Goal: Transaction & Acquisition: Purchase product/service

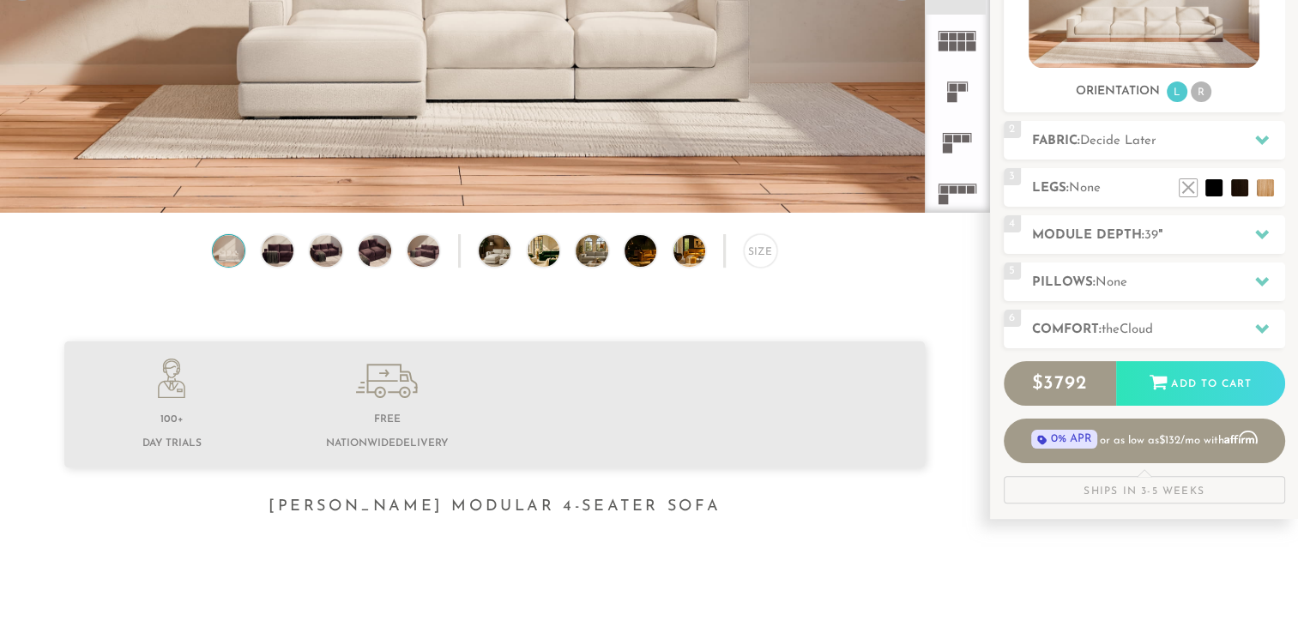
scroll to position [346, 0]
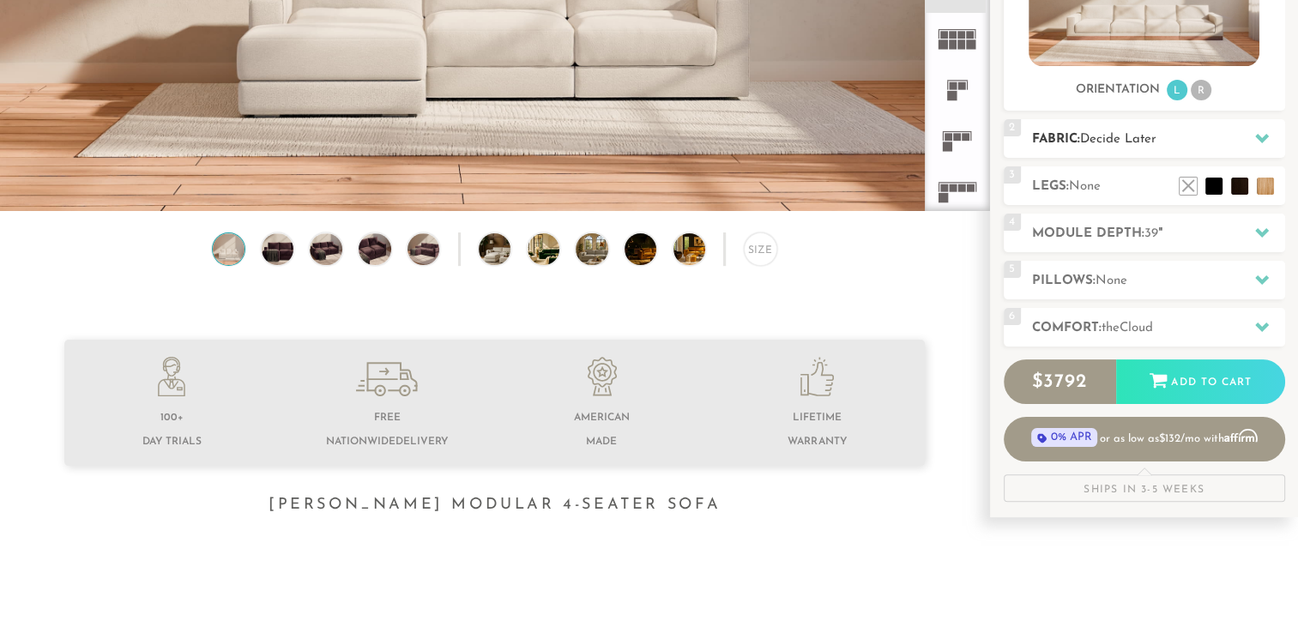
click at [1263, 142] on icon at bounding box center [1262, 138] width 14 height 14
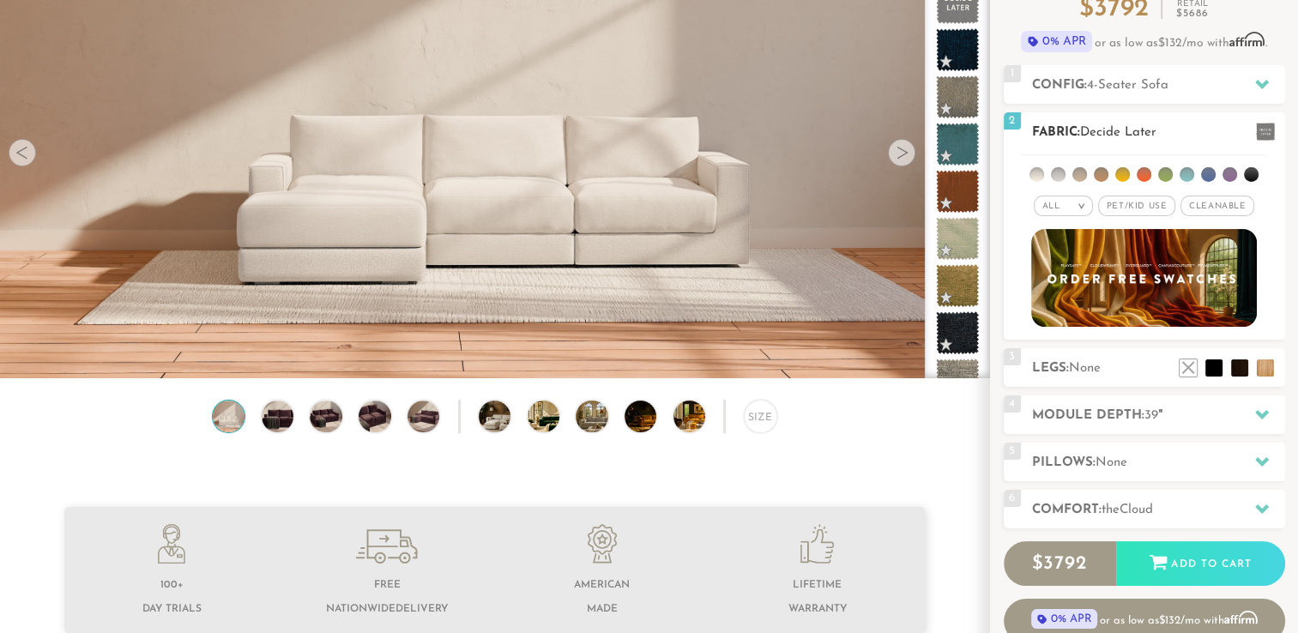
scroll to position [177, 0]
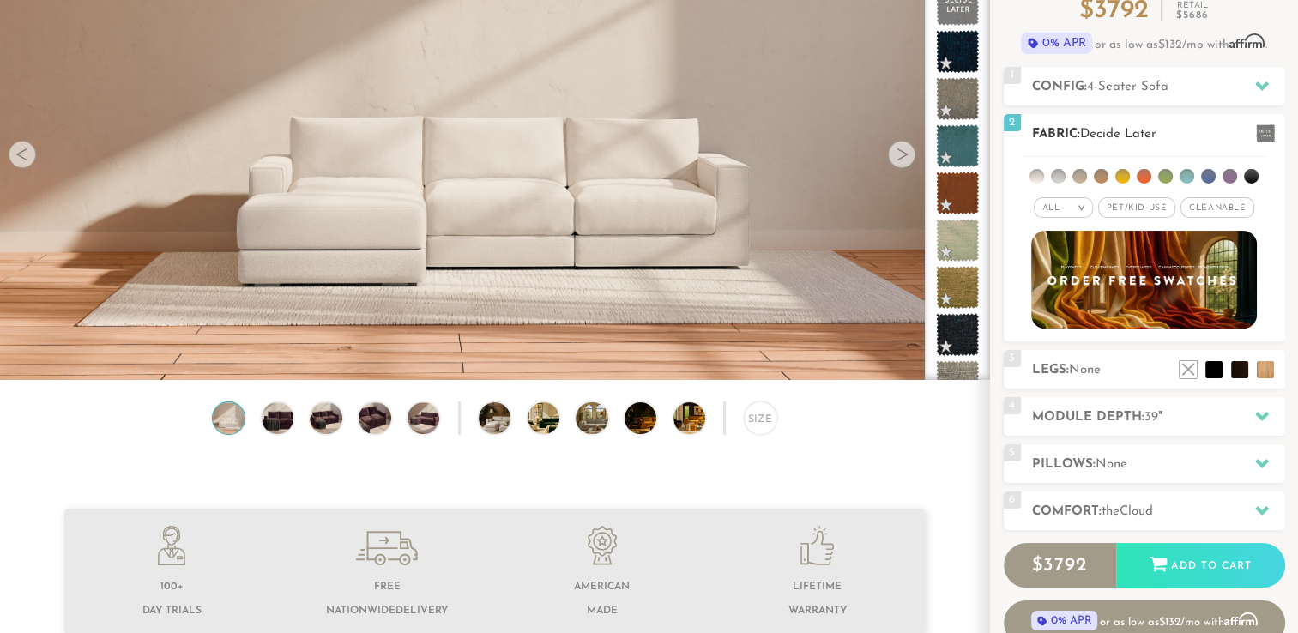
click at [1082, 206] on em ">" at bounding box center [1081, 207] width 13 height 9
click at [1043, 331] on li "Durable" at bounding box center [1063, 329] width 59 height 24
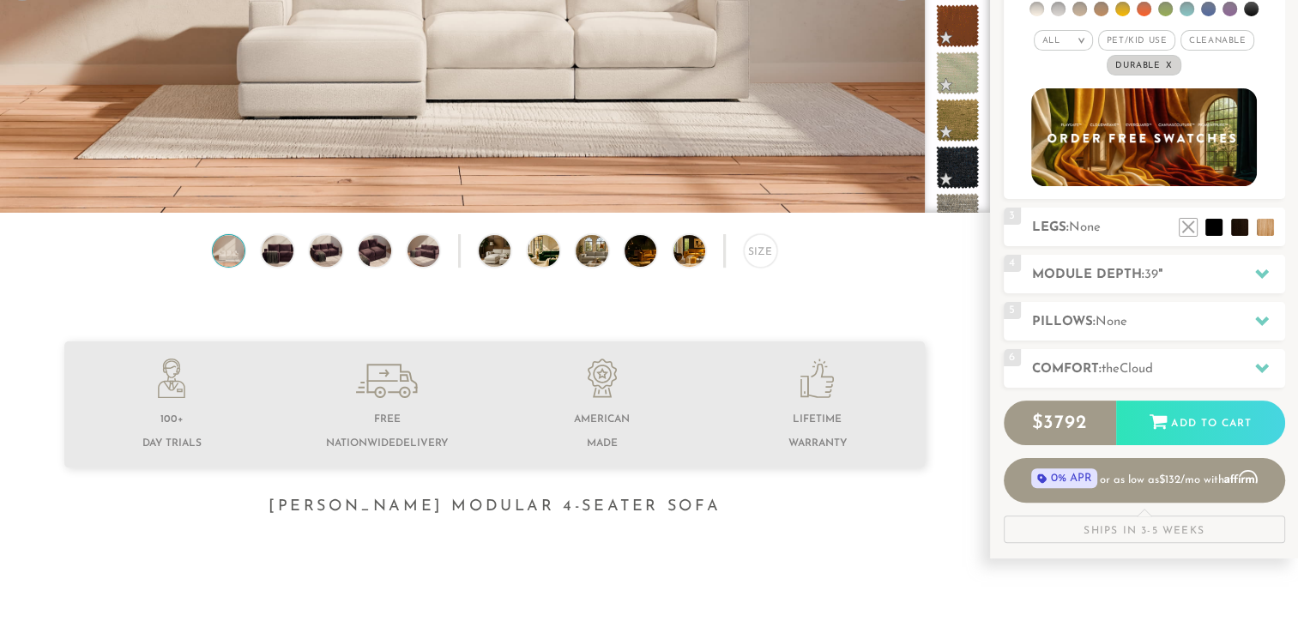
scroll to position [349, 0]
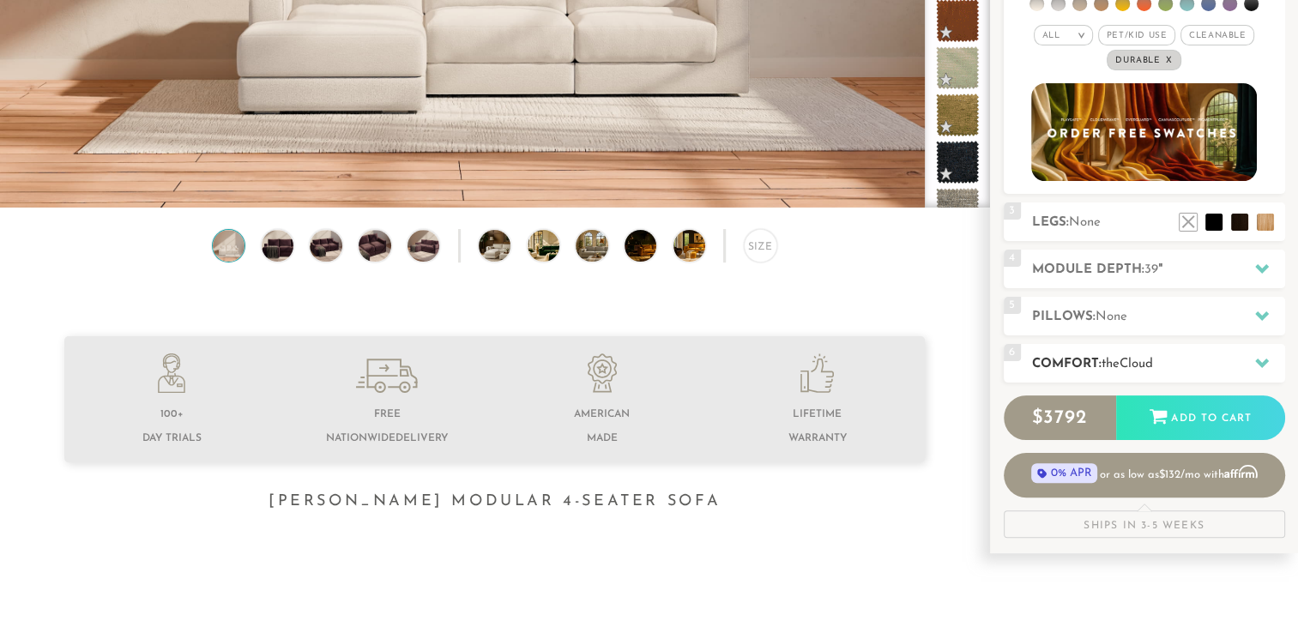
click at [1263, 363] on icon at bounding box center [1262, 363] width 14 height 9
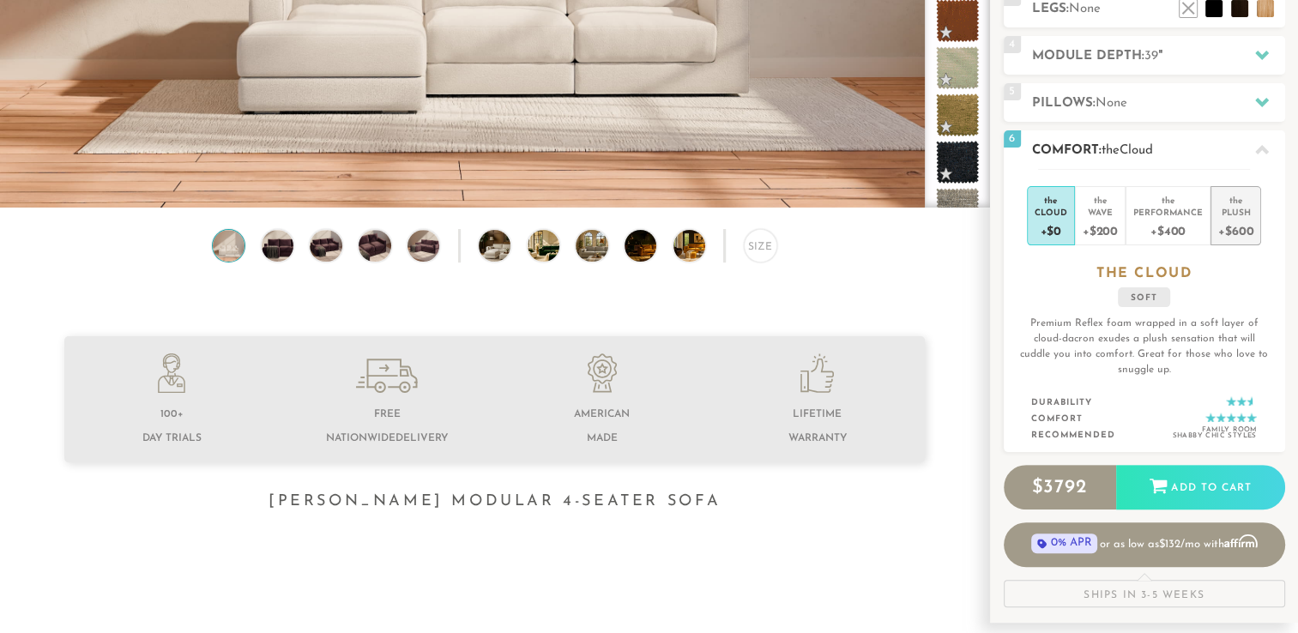
click at [1242, 228] on div "+$600" at bounding box center [1235, 230] width 35 height 25
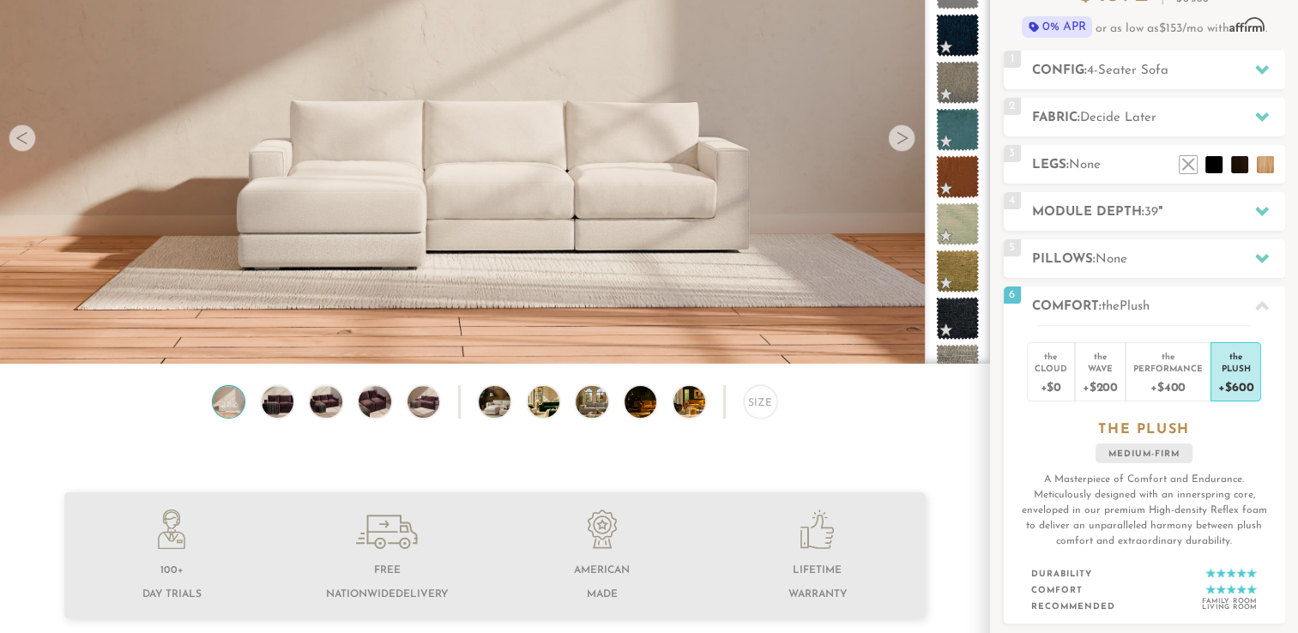
scroll to position [181, 0]
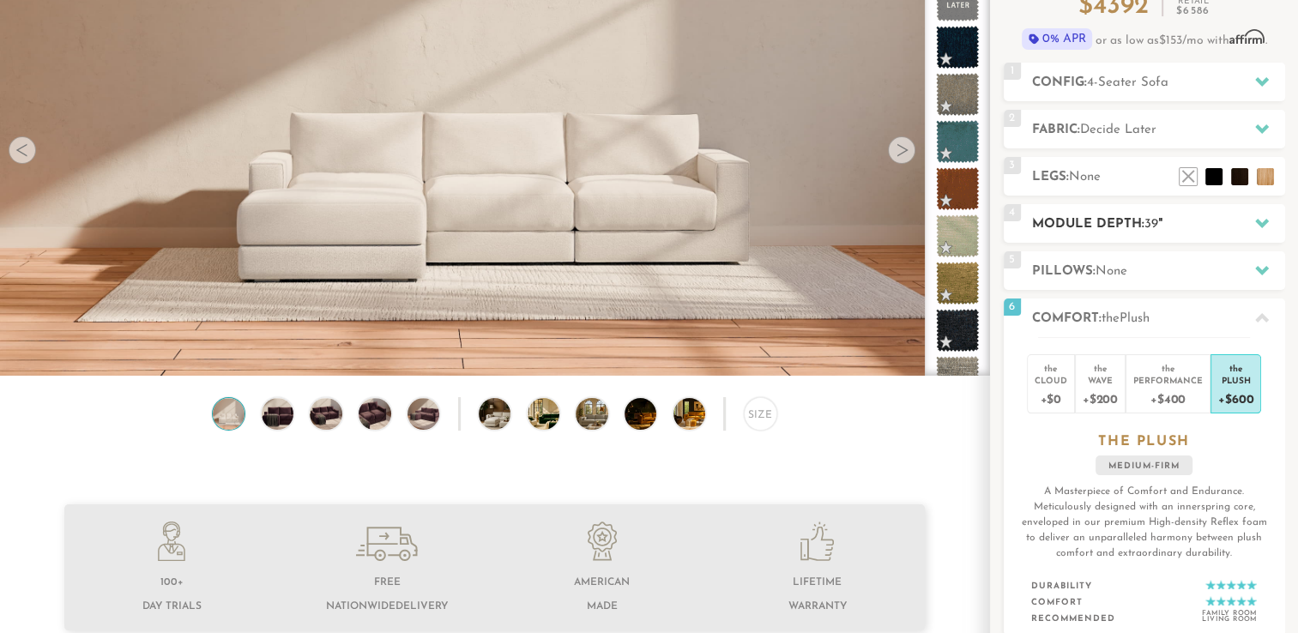
click at [1141, 228] on h2 "Module Depth: 39 "" at bounding box center [1158, 224] width 253 height 20
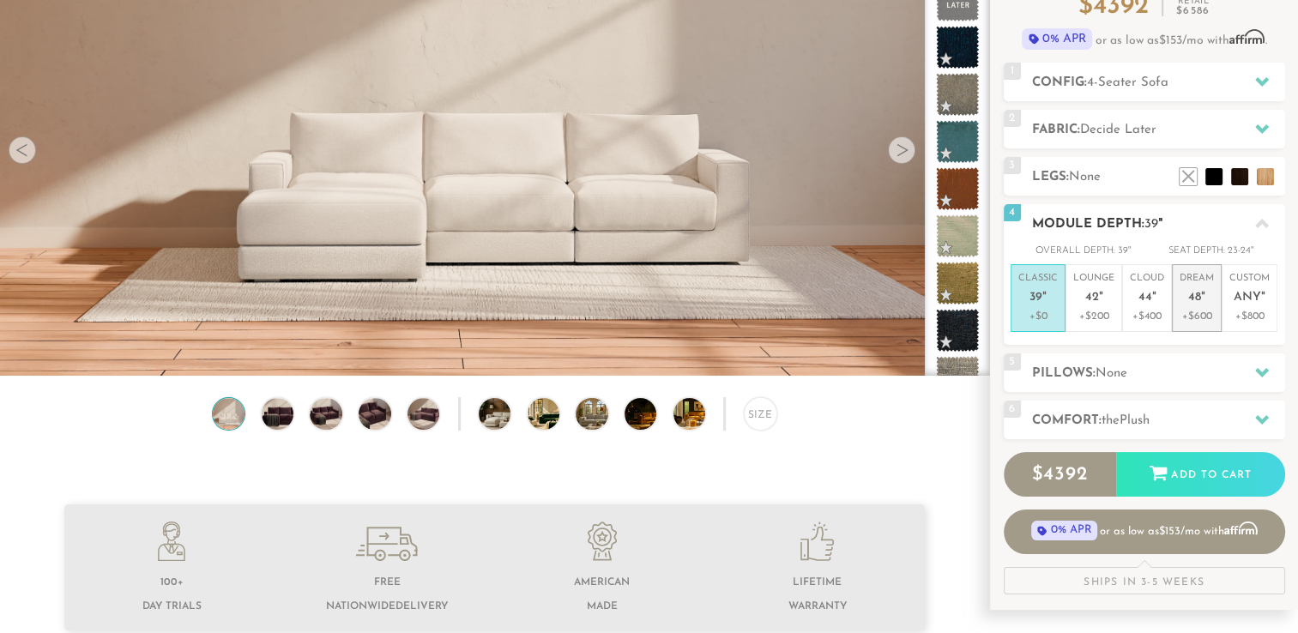
click at [1198, 312] on p "+$600" at bounding box center [1196, 316] width 34 height 15
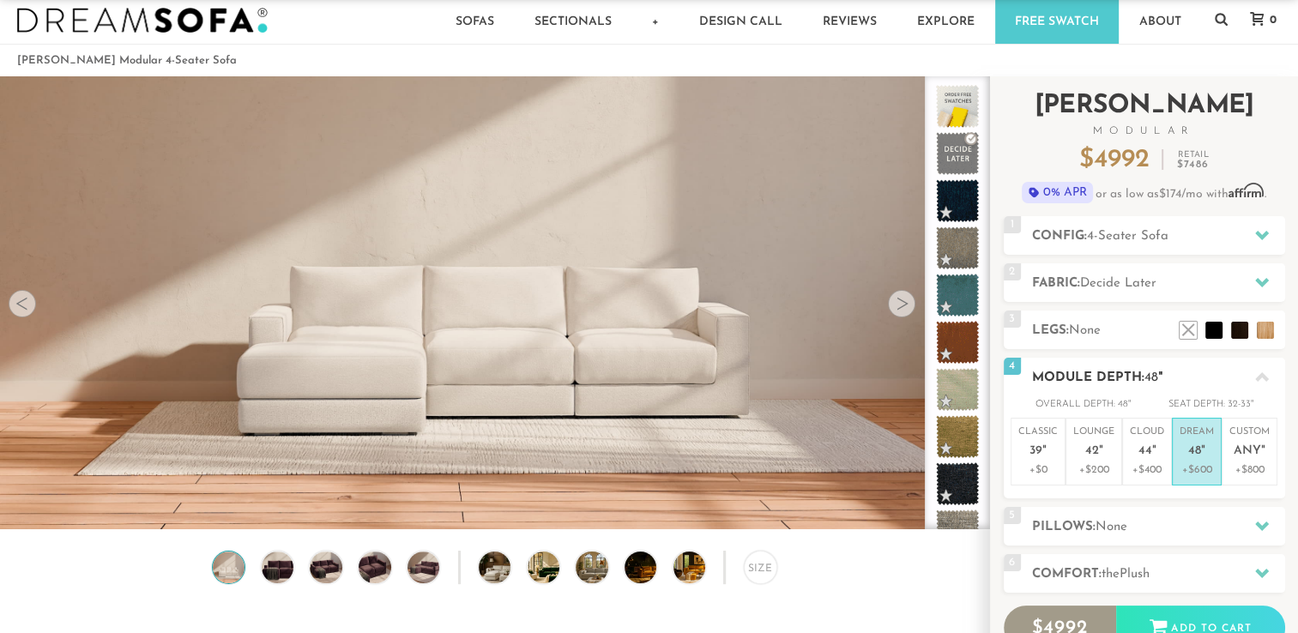
scroll to position [14, 0]
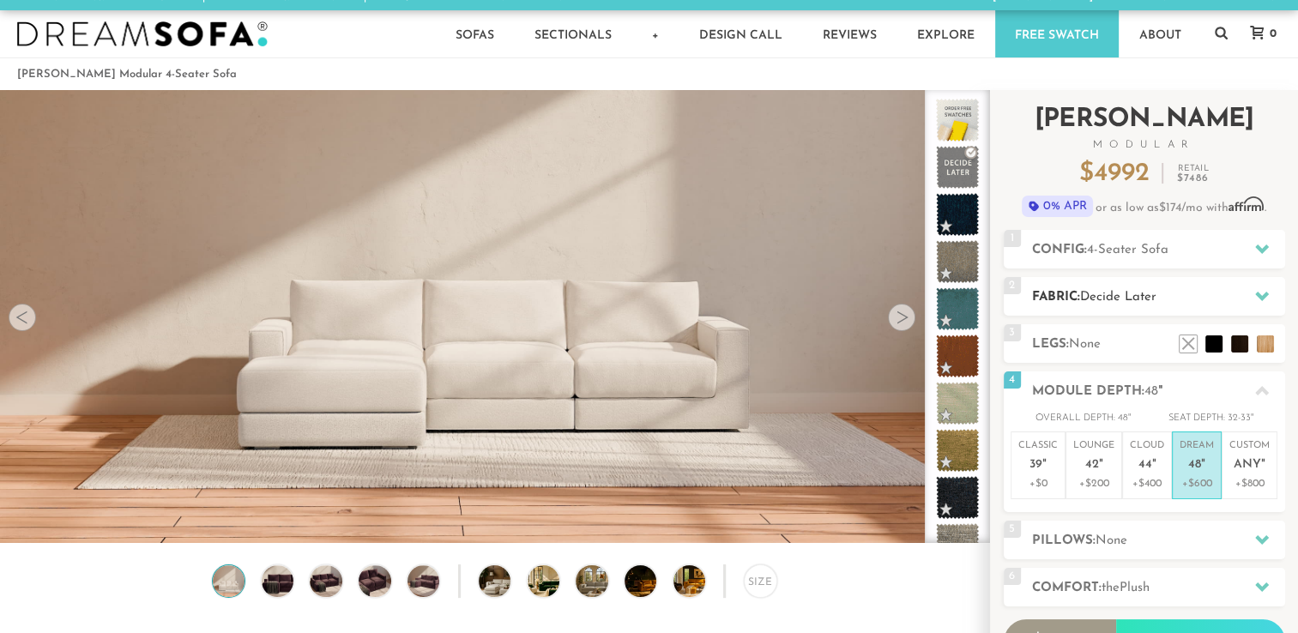
click at [1076, 296] on h2 "Fabric: Decide Later" at bounding box center [1158, 297] width 253 height 20
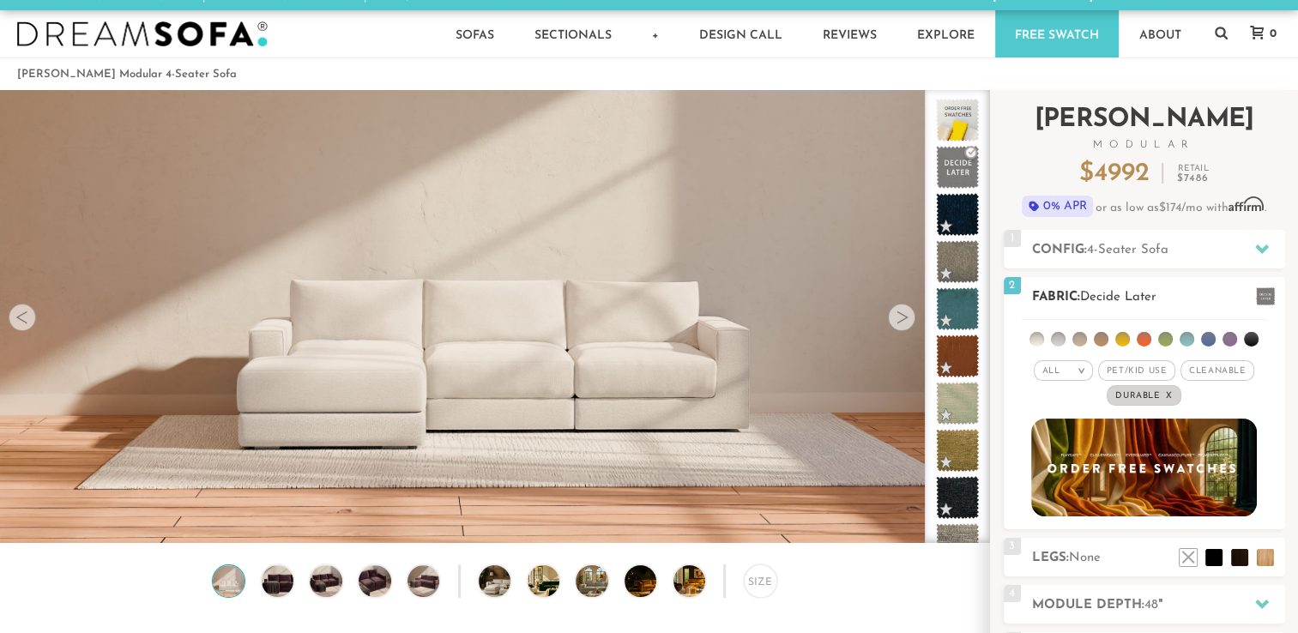
click at [1171, 389] on span "Durable x" at bounding box center [1143, 395] width 75 height 21
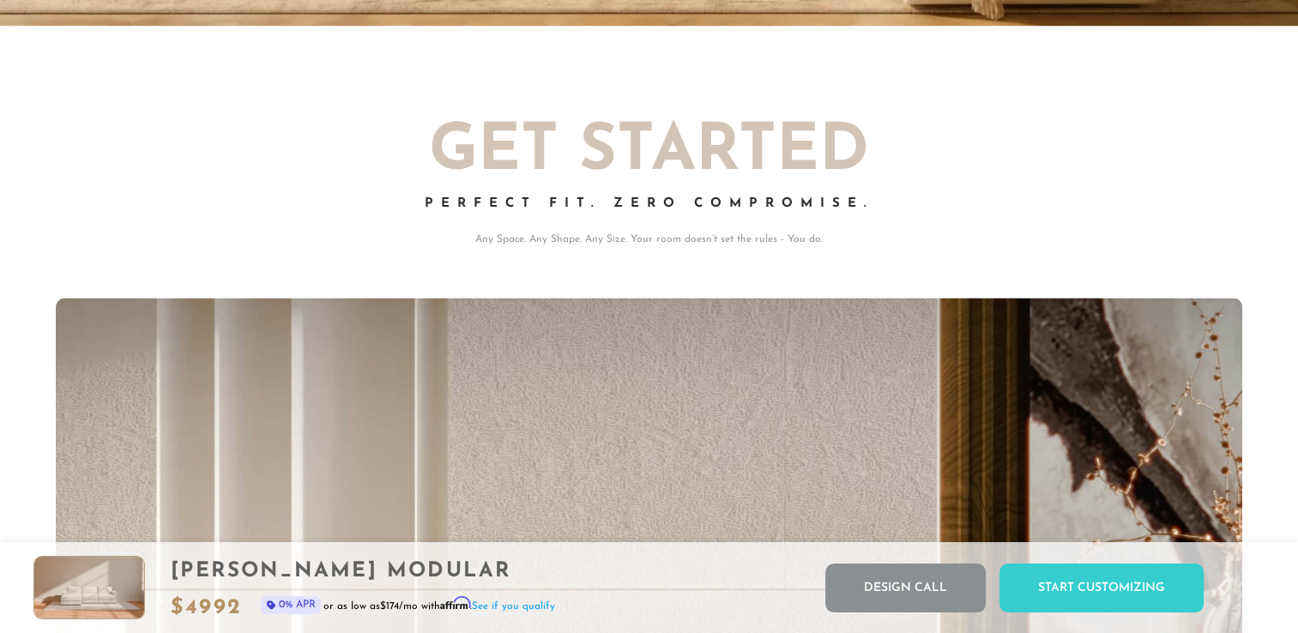
scroll to position [0, 0]
